Goal: Transaction & Acquisition: Purchase product/service

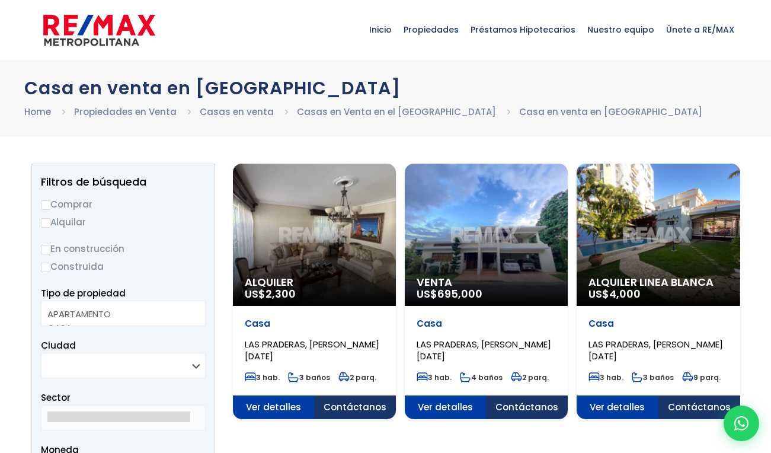
select select
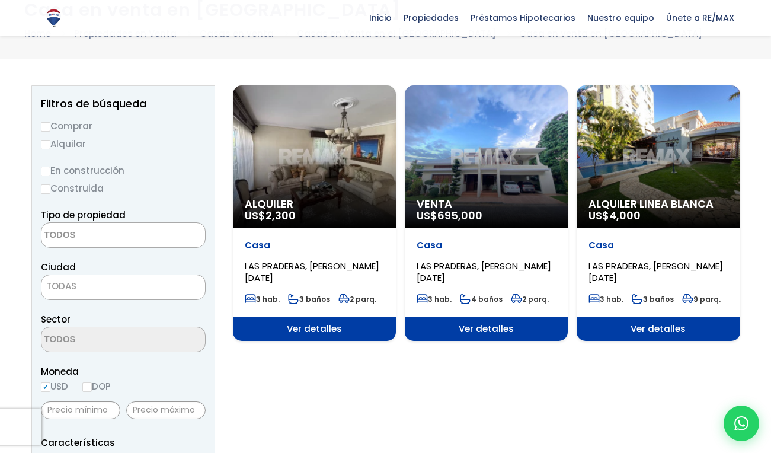
scroll to position [79, 0]
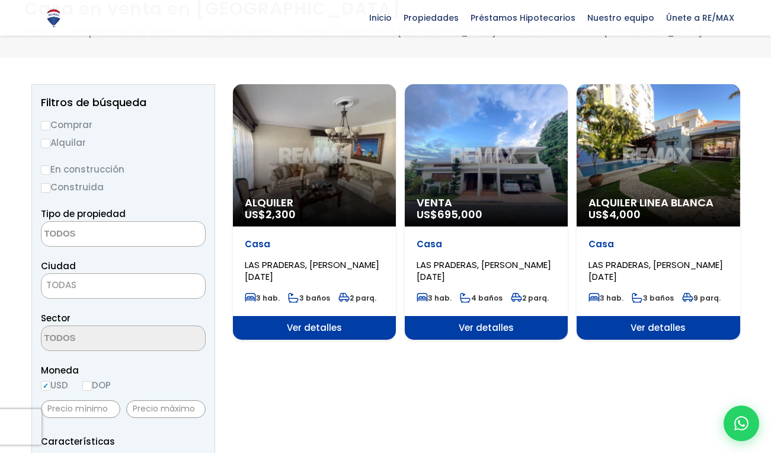
click at [603, 253] on div "Casa LAS PRADERAS, [PERSON_NAME][DATE]" at bounding box center [658, 260] width 139 height 44
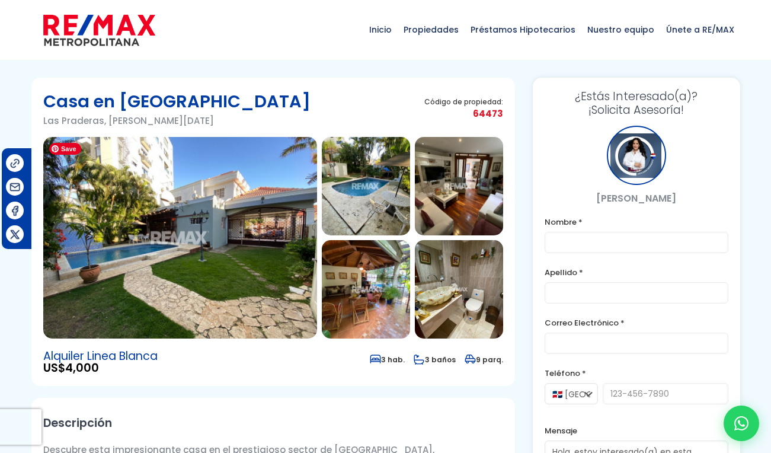
click at [247, 245] on img at bounding box center [180, 238] width 274 height 202
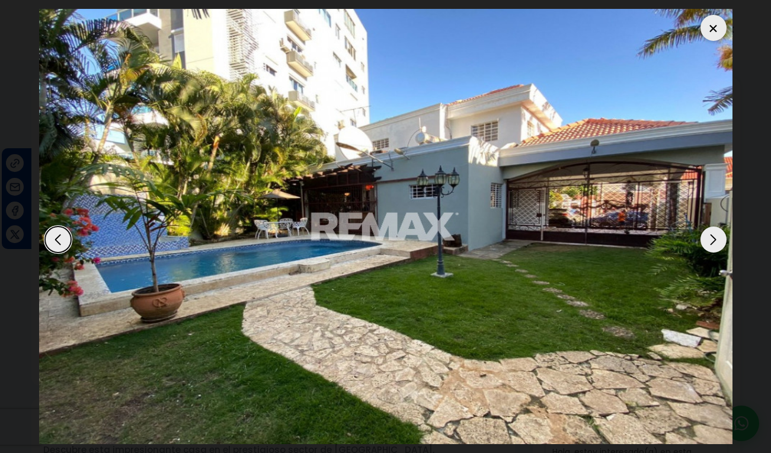
click at [712, 229] on div "Next slide" at bounding box center [714, 239] width 26 height 26
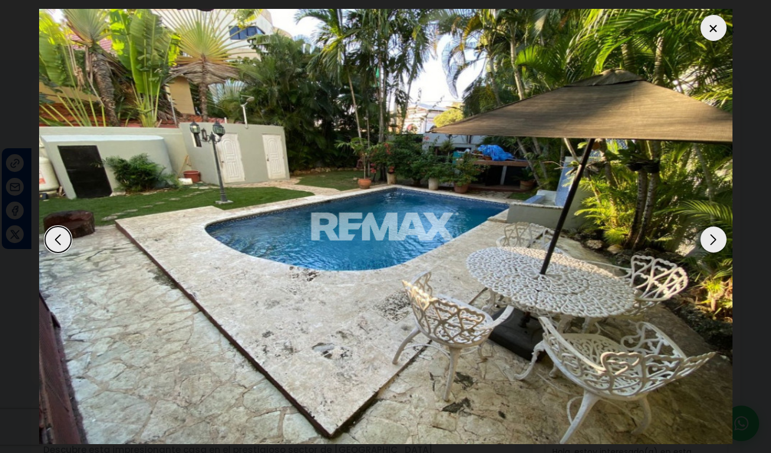
click at [712, 229] on div "Next slide" at bounding box center [714, 239] width 26 height 26
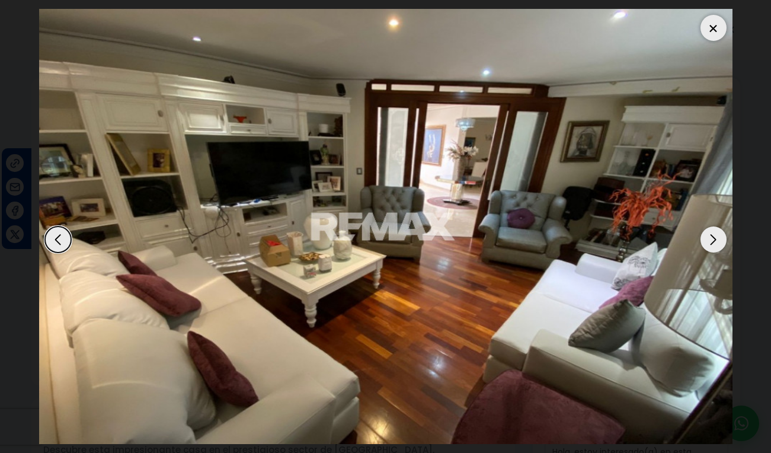
click at [712, 229] on div "Next slide" at bounding box center [714, 239] width 26 height 26
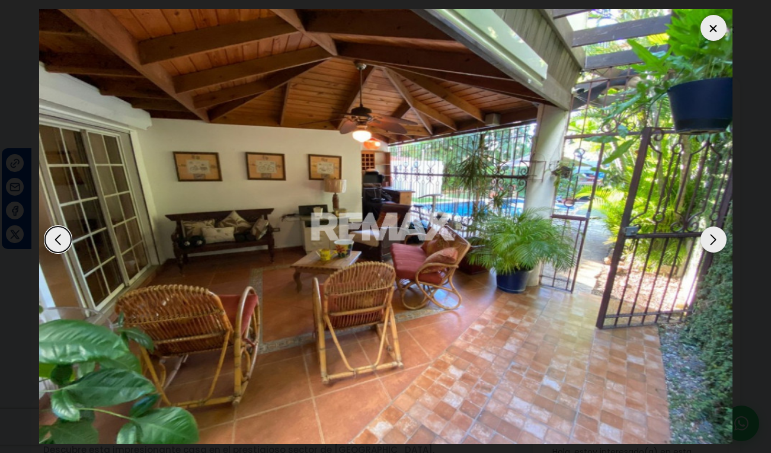
click at [712, 229] on div "Next slide" at bounding box center [714, 239] width 26 height 26
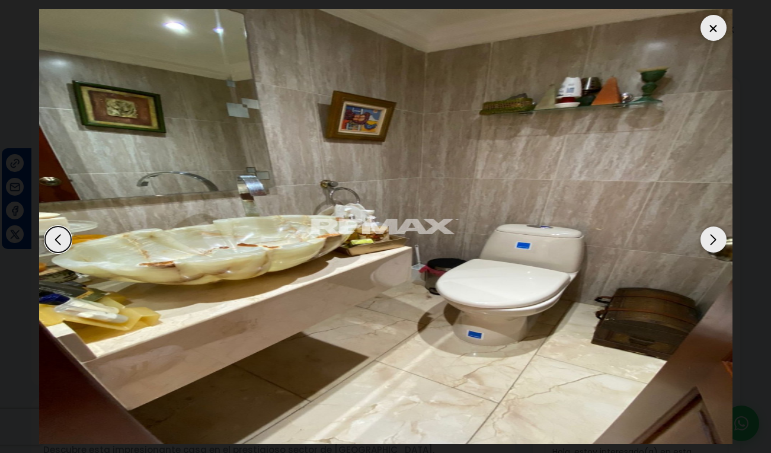
click at [712, 229] on div "Next slide" at bounding box center [714, 239] width 26 height 26
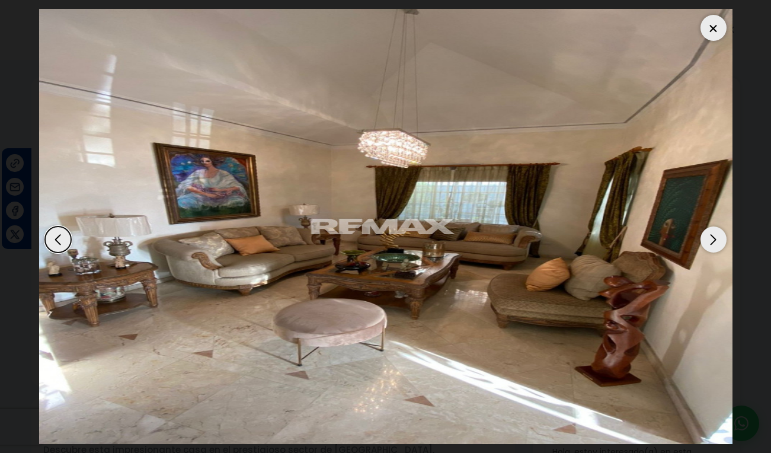
click at [712, 229] on div "Next slide" at bounding box center [714, 239] width 26 height 26
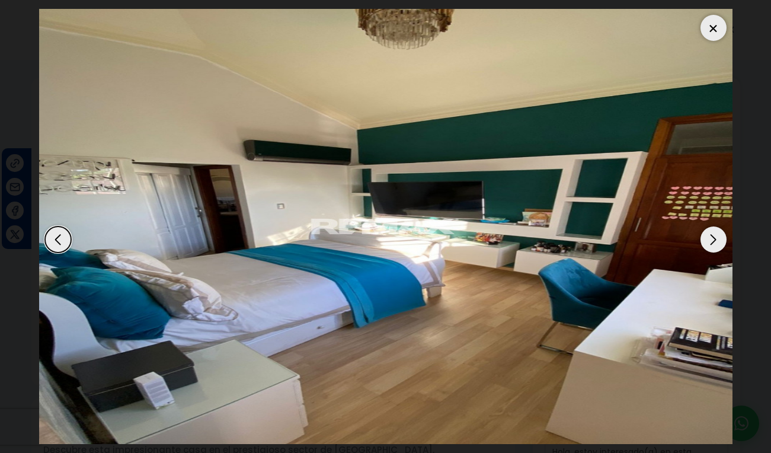
click at [712, 229] on div "Next slide" at bounding box center [714, 239] width 26 height 26
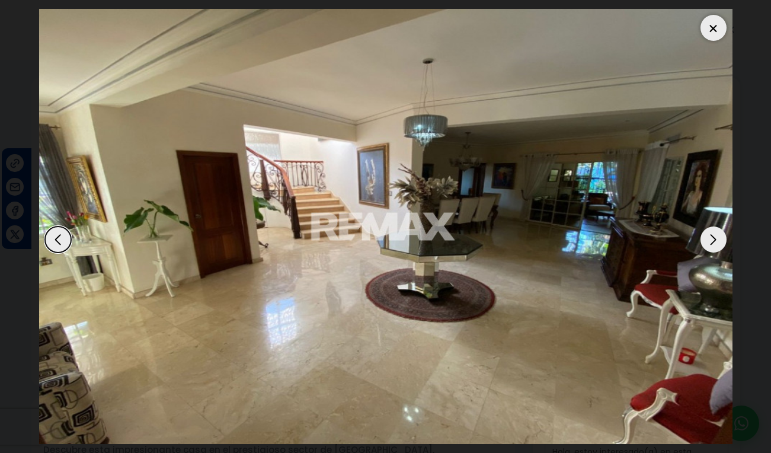
click at [712, 229] on div "Next slide" at bounding box center [714, 239] width 26 height 26
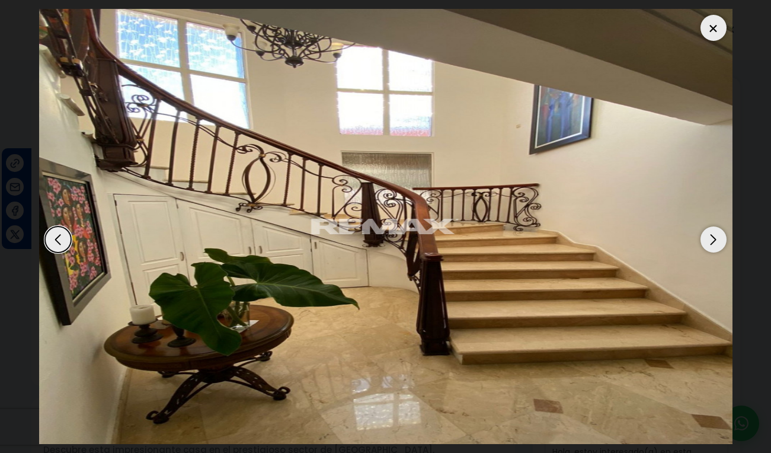
click at [712, 229] on div "Next slide" at bounding box center [714, 239] width 26 height 26
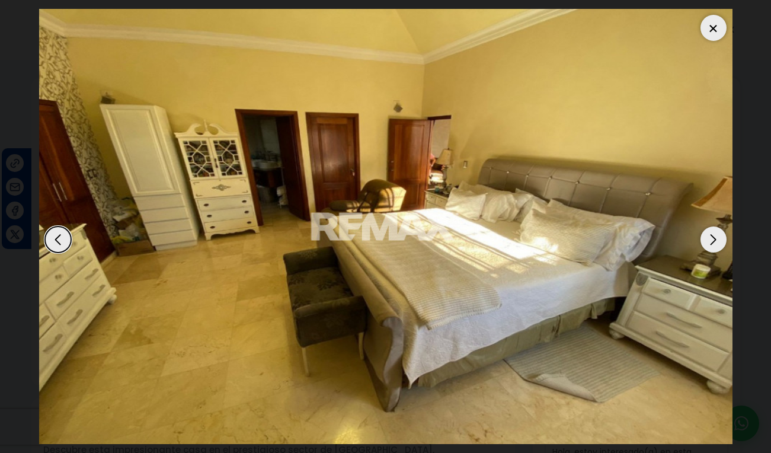
click at [712, 229] on div "Next slide" at bounding box center [714, 239] width 26 height 26
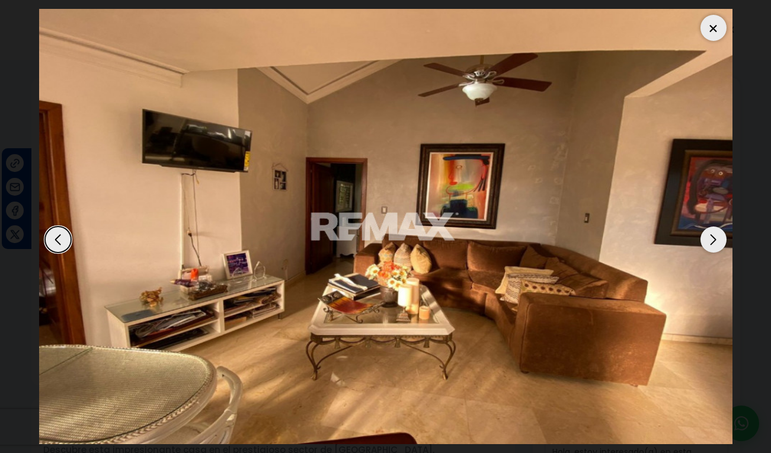
click at [712, 229] on div "Next slide" at bounding box center [714, 239] width 26 height 26
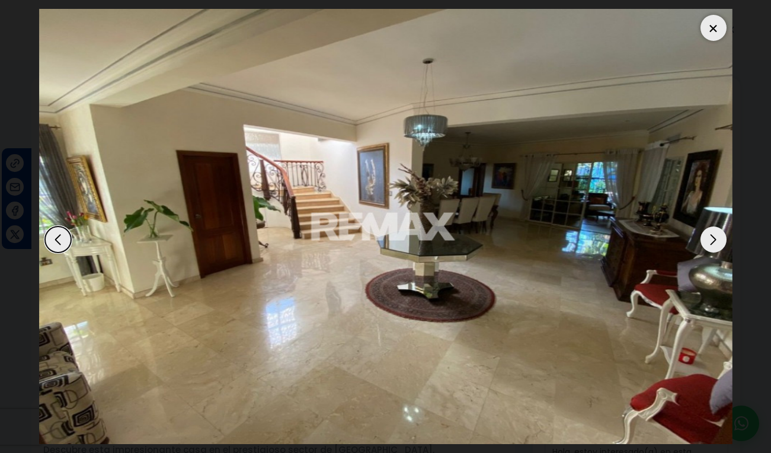
click at [712, 229] on div "Next slide" at bounding box center [714, 239] width 26 height 26
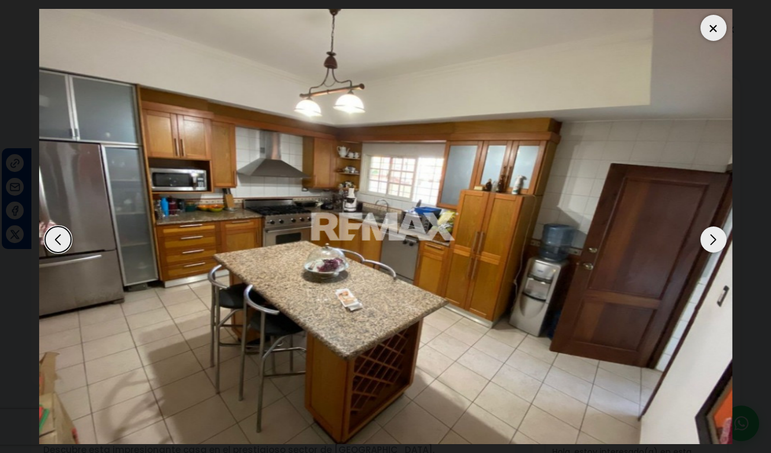
click at [712, 229] on div "Next slide" at bounding box center [714, 239] width 26 height 26
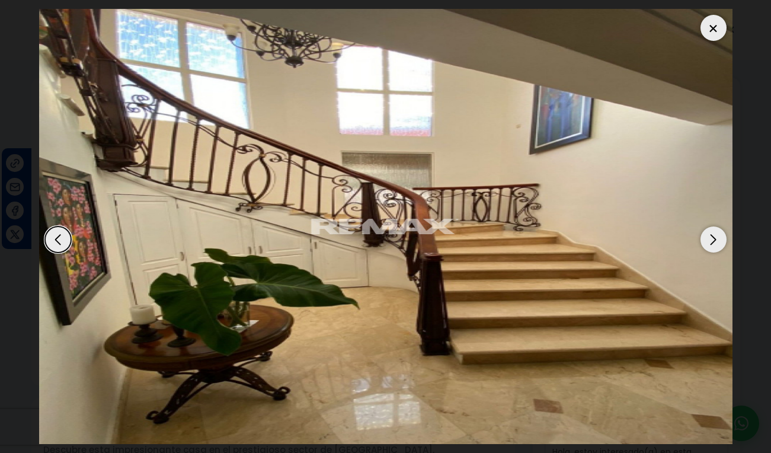
click at [712, 229] on div "Next slide" at bounding box center [714, 239] width 26 height 26
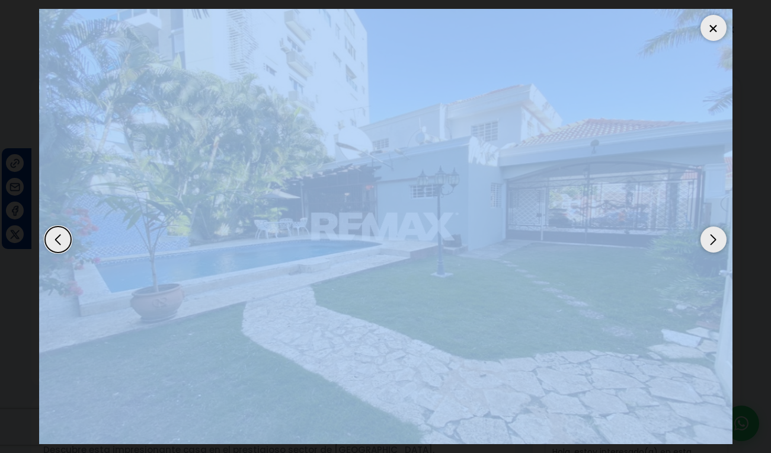
click at [712, 229] on div "Next slide" at bounding box center [714, 239] width 26 height 26
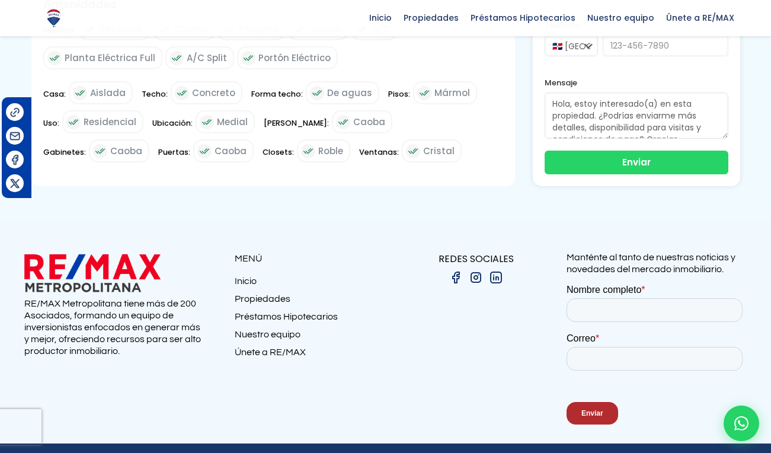
scroll to position [609, 0]
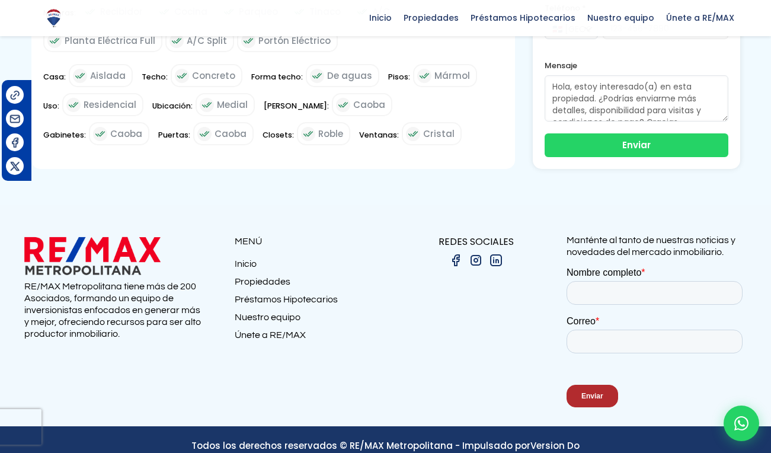
click at [220, 449] on div "Todos los derechos reservados © RE/MAX Metropolitana - Impulsado por Version Do" at bounding box center [385, 446] width 723 height 41
